Goal: Navigation & Orientation: Go to known website

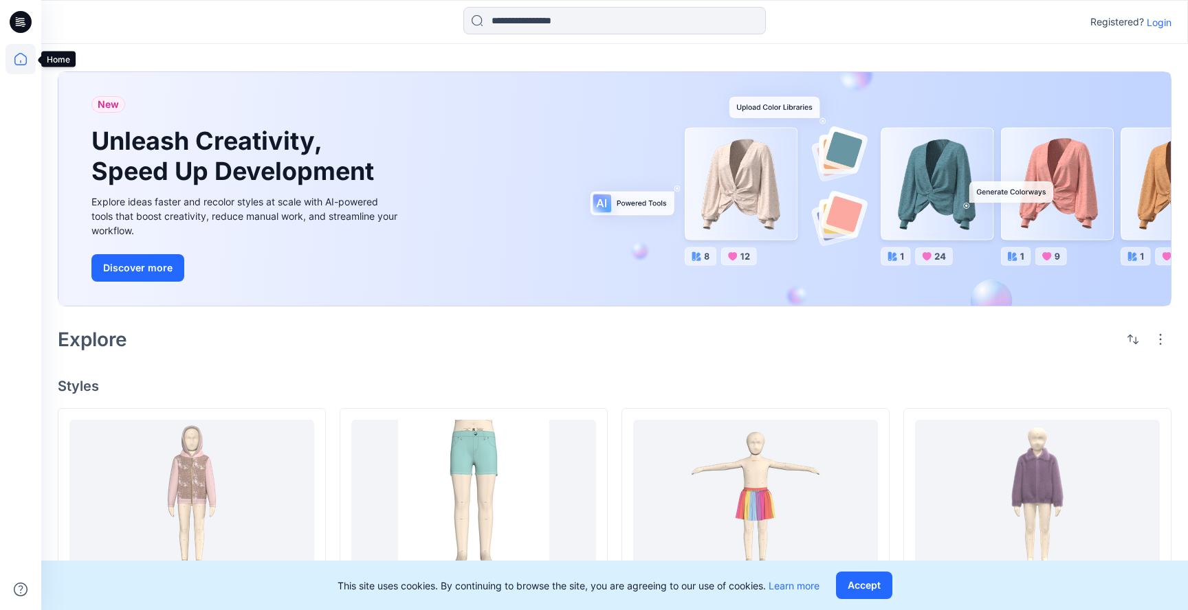
click at [24, 60] on icon at bounding box center [20, 59] width 30 height 30
click at [1152, 19] on p "Login" at bounding box center [1158, 22] width 25 height 14
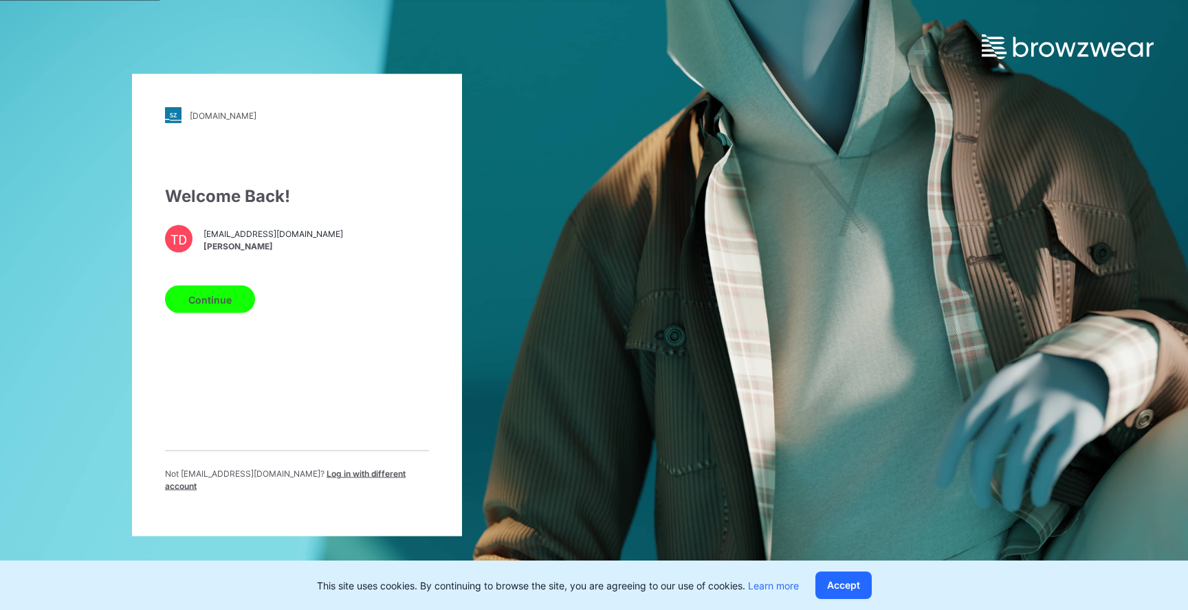
click at [212, 307] on button "Continue" at bounding box center [210, 299] width 90 height 27
click at [204, 304] on button "Continue" at bounding box center [210, 299] width 90 height 27
click at [222, 300] on button "Continue" at bounding box center [210, 299] width 90 height 27
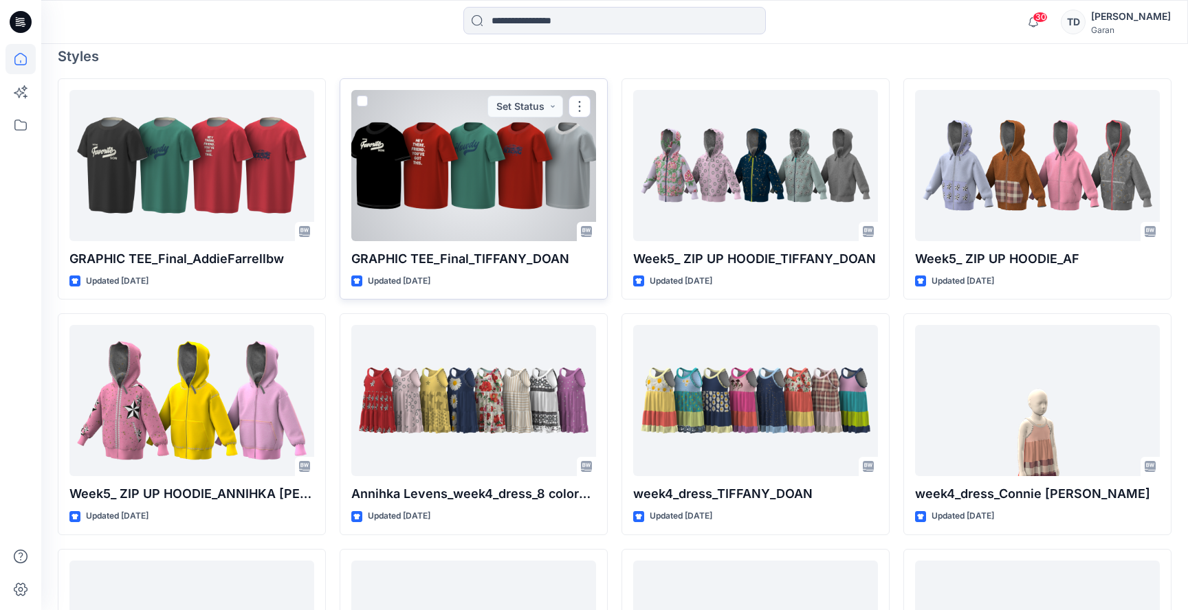
scroll to position [386, 0]
